Goal: Information Seeking & Learning: Find specific page/section

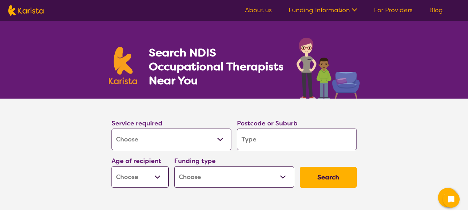
select select "[MEDICAL_DATA]"
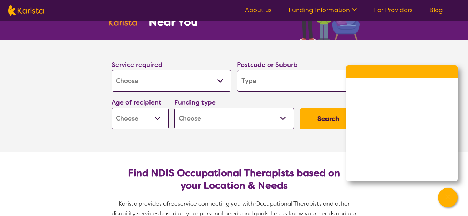
scroll to position [70, 0]
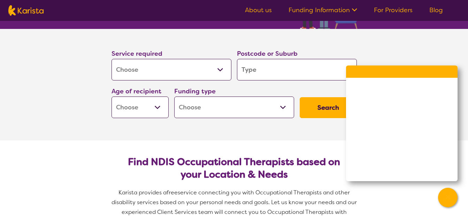
click at [267, 69] on input "search" at bounding box center [297, 70] width 120 height 22
type input "3"
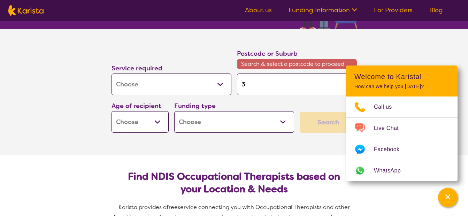
type input "34"
type input "345"
type input "3450"
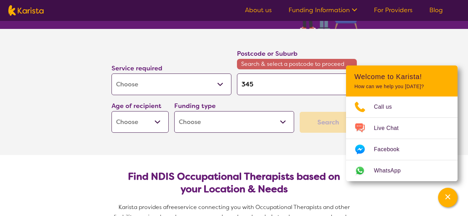
type input "3450"
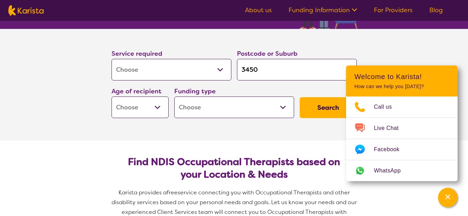
type input "3450"
click at [300, 97] on button "Search" at bounding box center [328, 107] width 57 height 21
click at [141, 111] on select "Early Childhood - 0 to 9 Child - 10 to 11 Adolescent - 12 to 17 Adult - 18 to 6…" at bounding box center [139, 108] width 57 height 22
select select "AD"
click at [111, 97] on select "Early Childhood - 0 to 9 Child - 10 to 11 Adolescent - 12 to 17 Adult - 18 to 6…" at bounding box center [139, 108] width 57 height 22
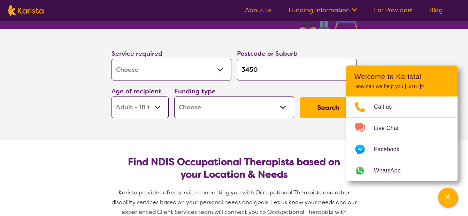
select select "AD"
click at [203, 110] on select "Home Care Package (HCP) National Disability Insurance Scheme (NDIS) I don't know" at bounding box center [234, 108] width 120 height 22
select select "NDIS"
click at [174, 97] on select "Home Care Package (HCP) National Disability Insurance Scheme (NDIS) I don't know" at bounding box center [234, 108] width 120 height 22
select select "NDIS"
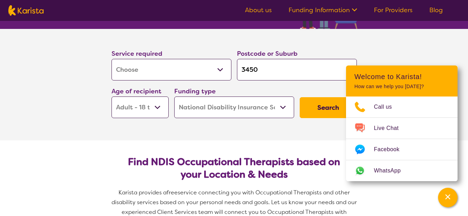
click at [316, 108] on button "Search" at bounding box center [328, 107] width 57 height 21
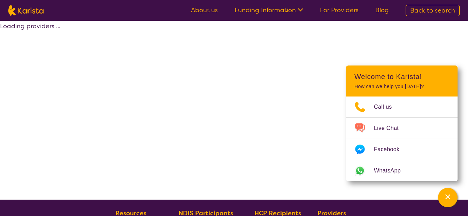
select select "by_score"
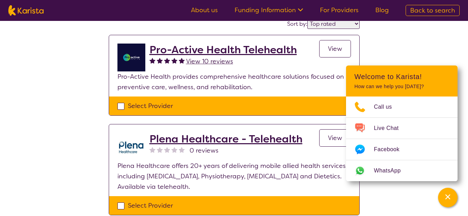
scroll to position [70, 0]
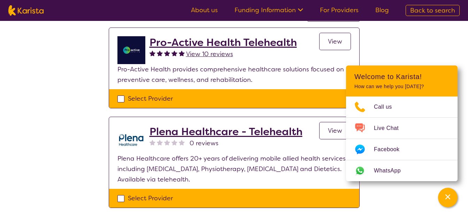
select select "[MEDICAL_DATA]"
select select "AD"
select select "NDIS"
select select "[MEDICAL_DATA]"
select select "AD"
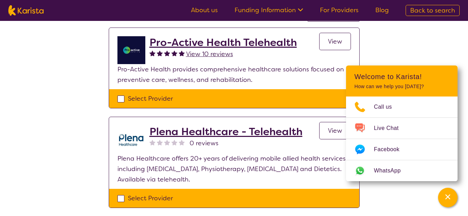
select select "NDIS"
